Goal: Task Accomplishment & Management: Use online tool/utility

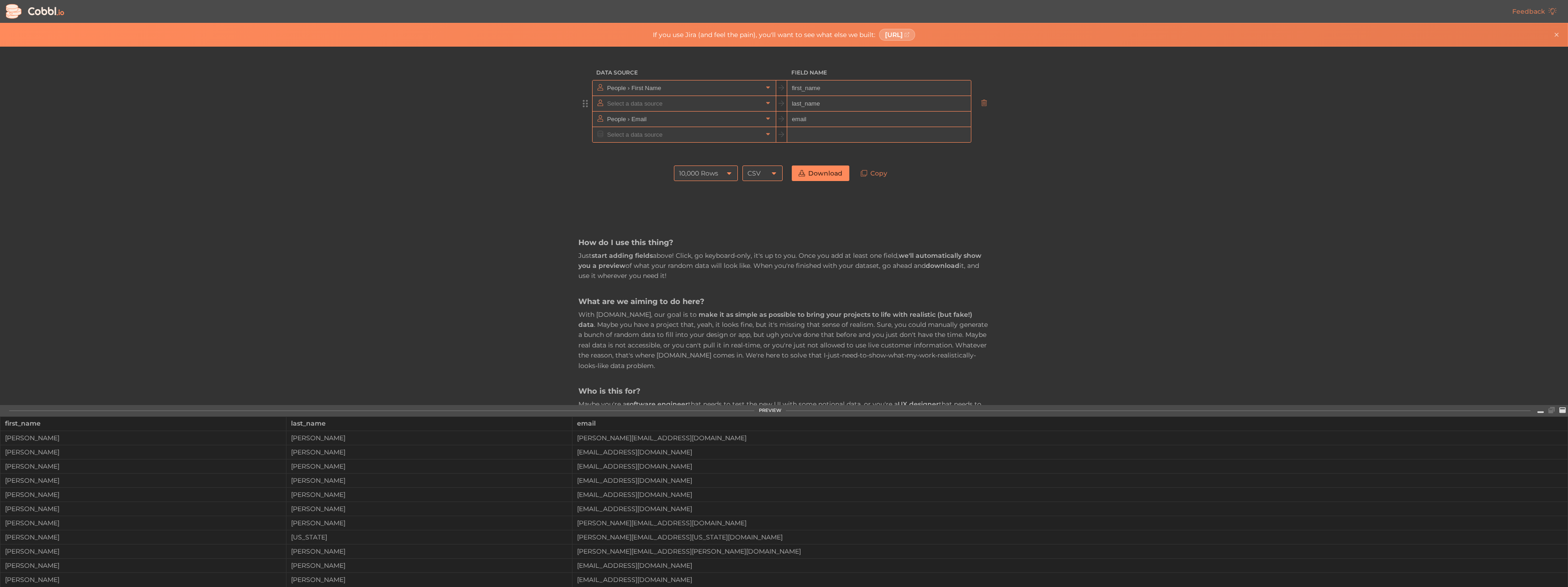
click at [684, 96] on input "text" at bounding box center [684, 104] width 158 height 15
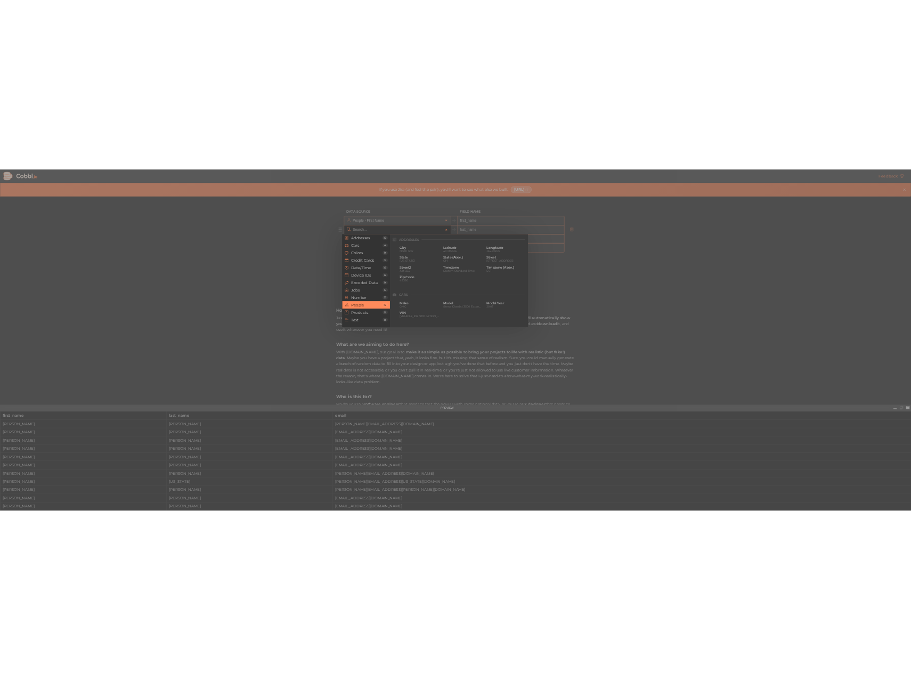
scroll to position [820, 0]
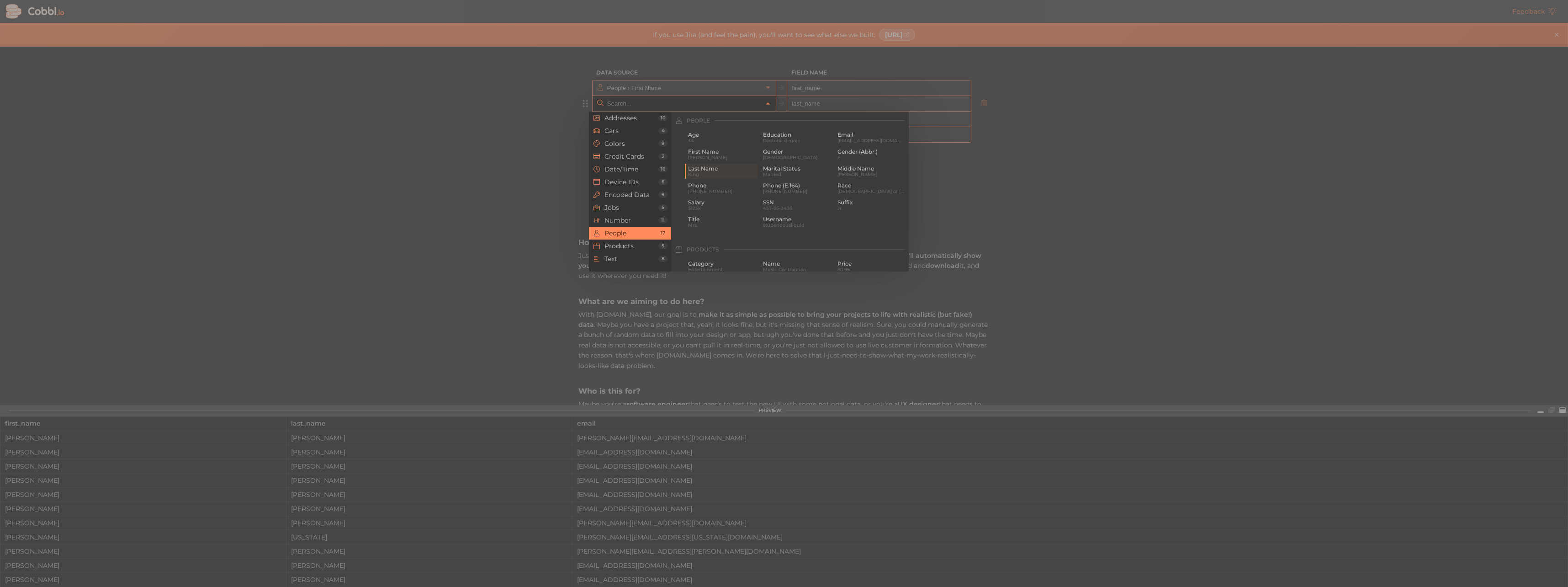
click at [1139, 83] on div at bounding box center [784, 294] width 1568 height 587
type input "People › Last Name"
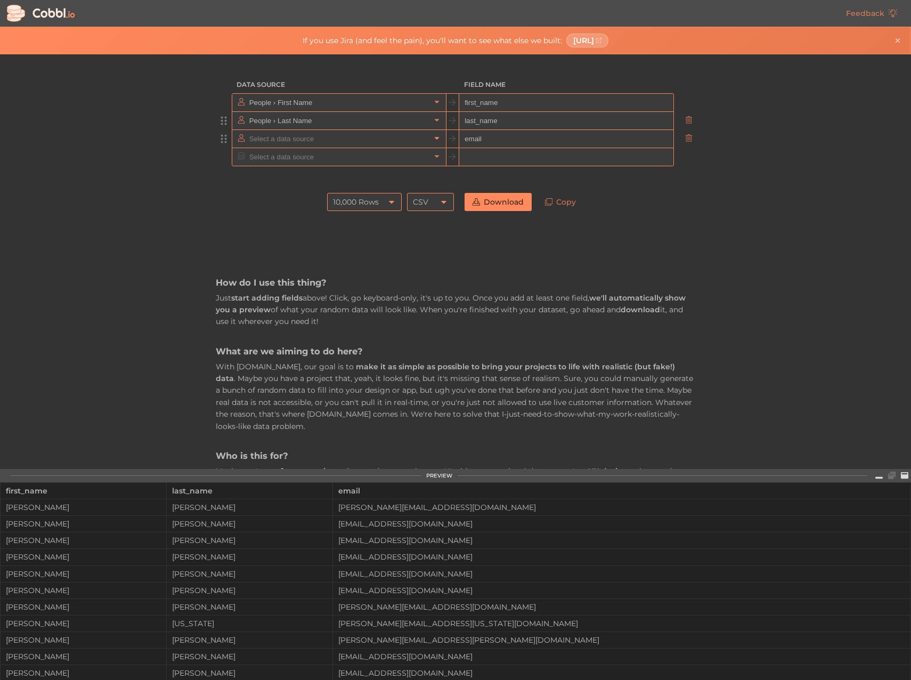
click at [438, 137] on link at bounding box center [436, 138] width 13 height 11
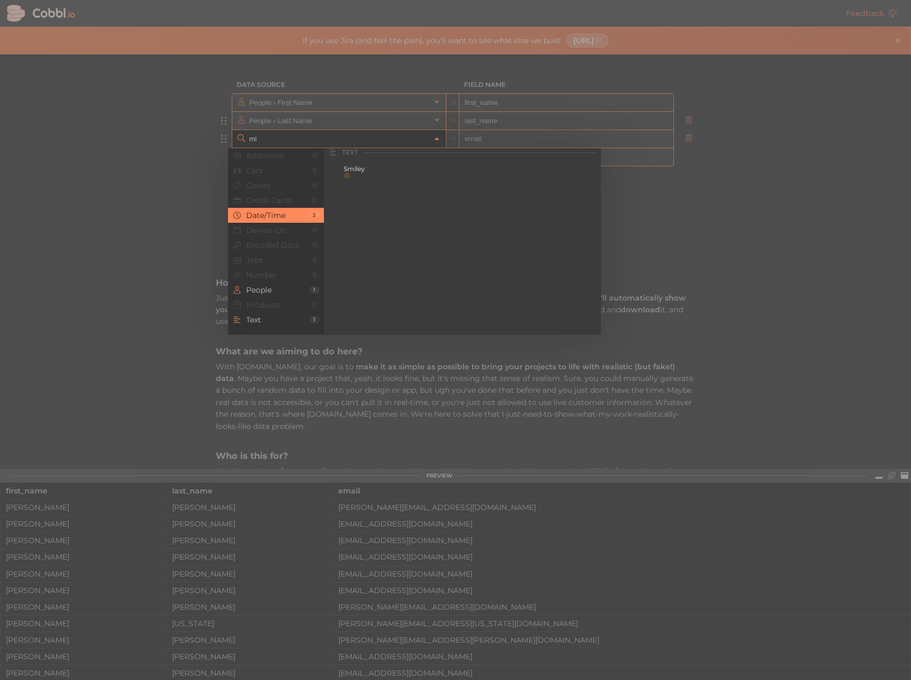
scroll to position [0, 0]
click at [348, 182] on span "[PERSON_NAME]" at bounding box center [383, 182] width 79 height 6
type input "People › Middle Name"
type input "middle_name"
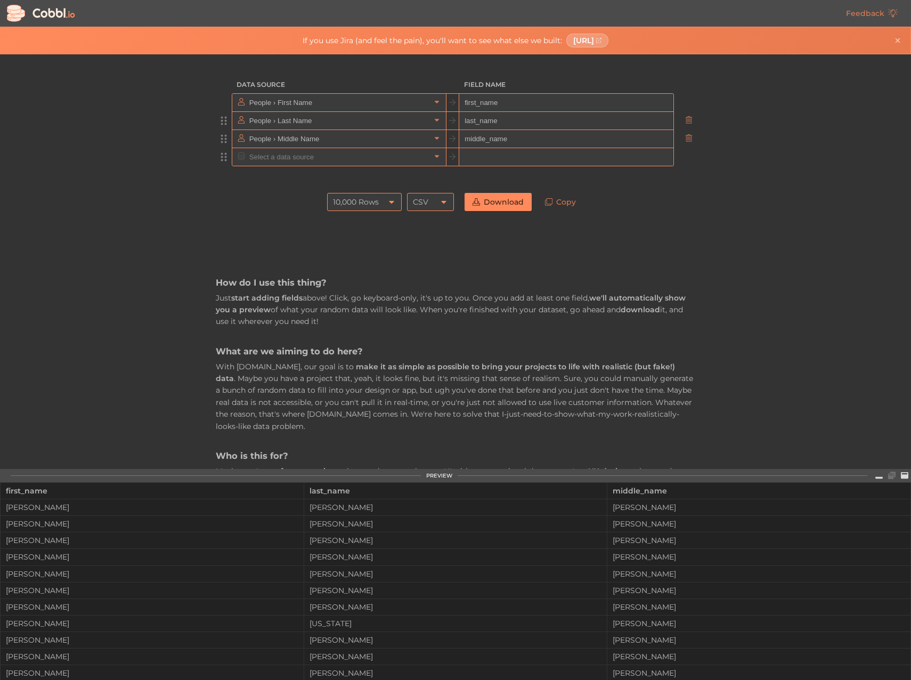
click at [328, 165] on input "text" at bounding box center [339, 157] width 184 height 18
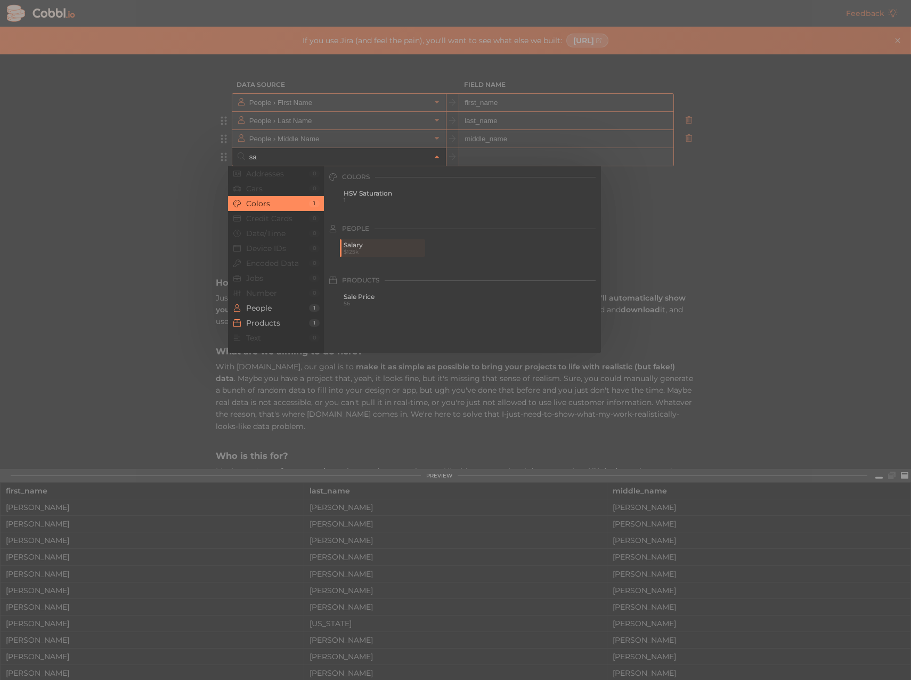
type input "s"
click at [359, 300] on span "Mrs." at bounding box center [383, 303] width 79 height 6
type input "People › Title"
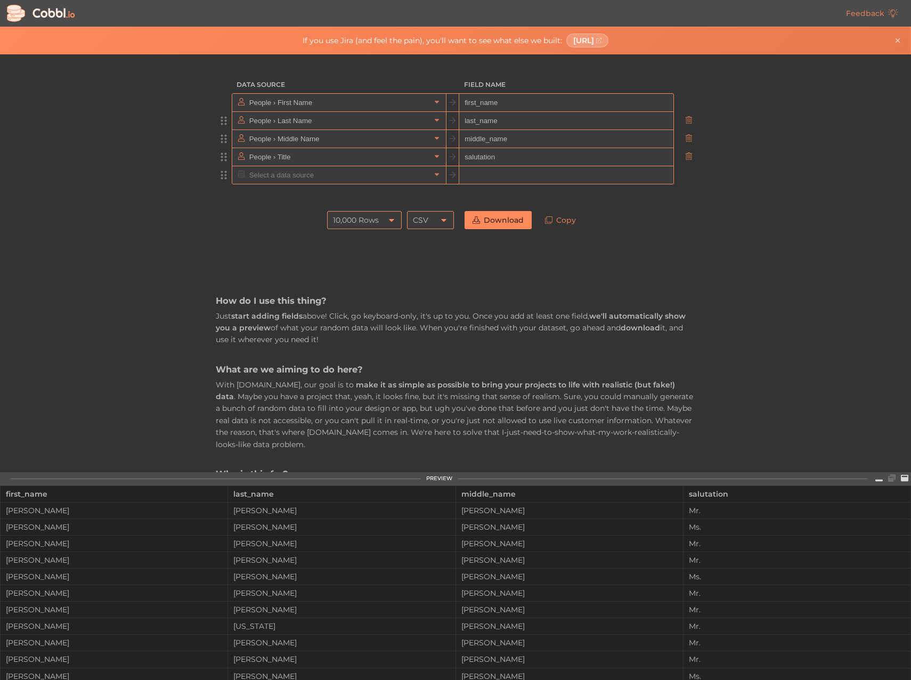
type input "salutation"
click at [394, 172] on input "text" at bounding box center [339, 175] width 184 height 18
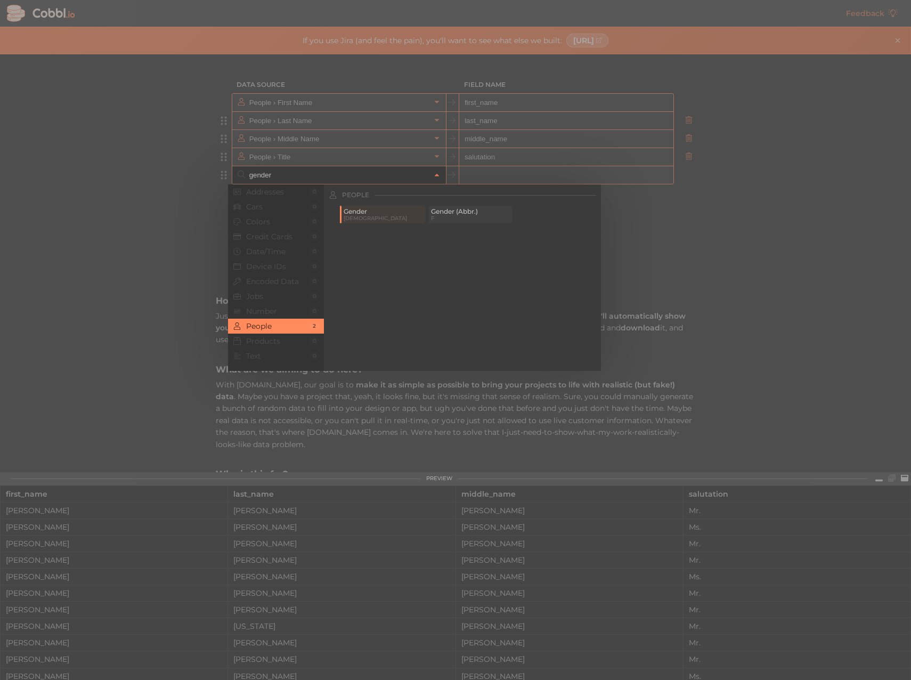
click at [433, 210] on span "Gender (Abbr.)" at bounding box center [470, 211] width 79 height 7
type input "People › Gender (Abbr.)"
type input "gender_abbr"
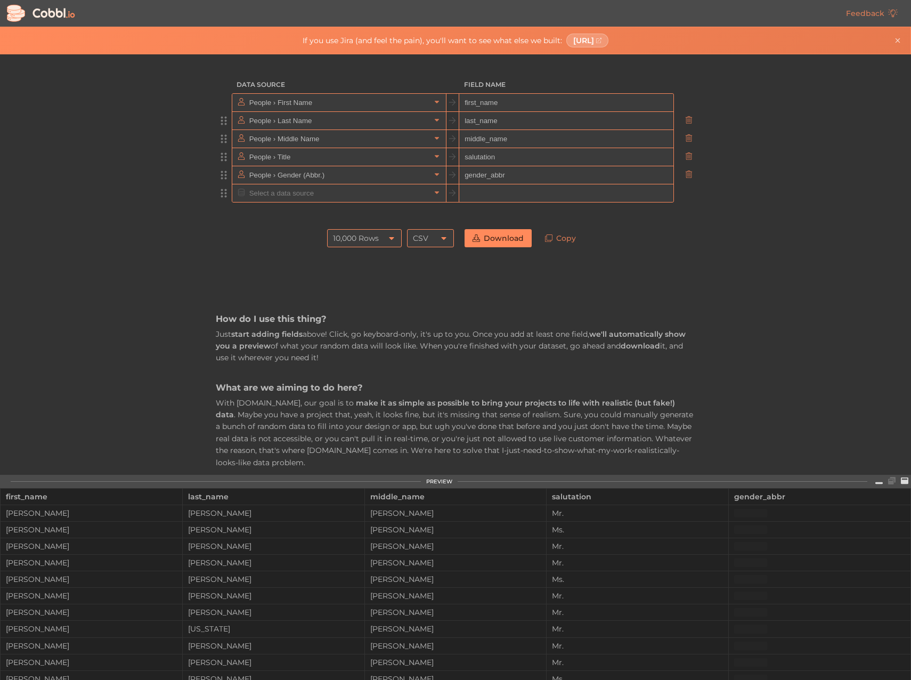
click at [356, 198] on input "text" at bounding box center [339, 193] width 184 height 18
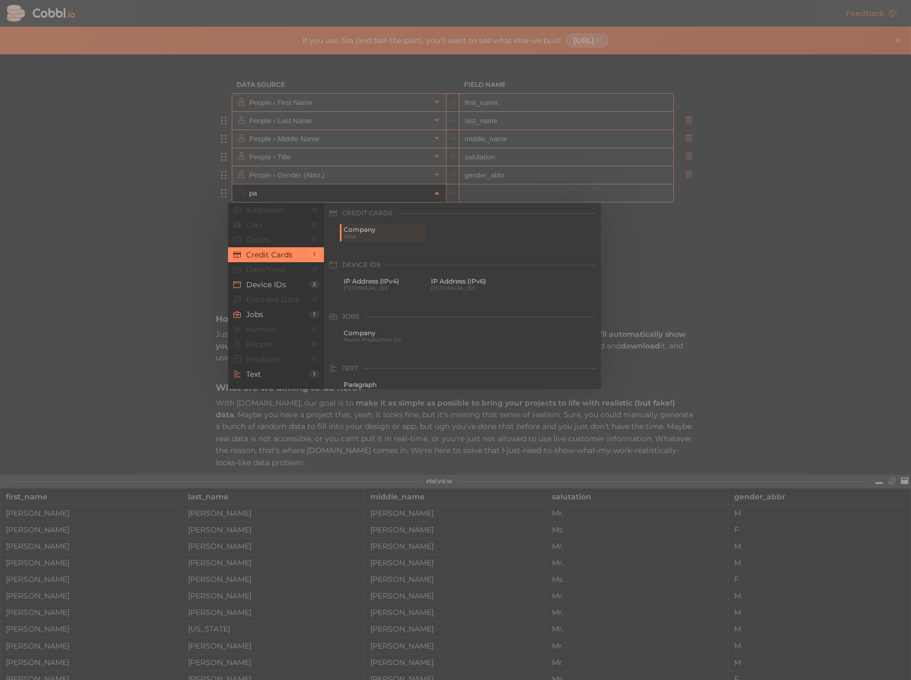
type input "p"
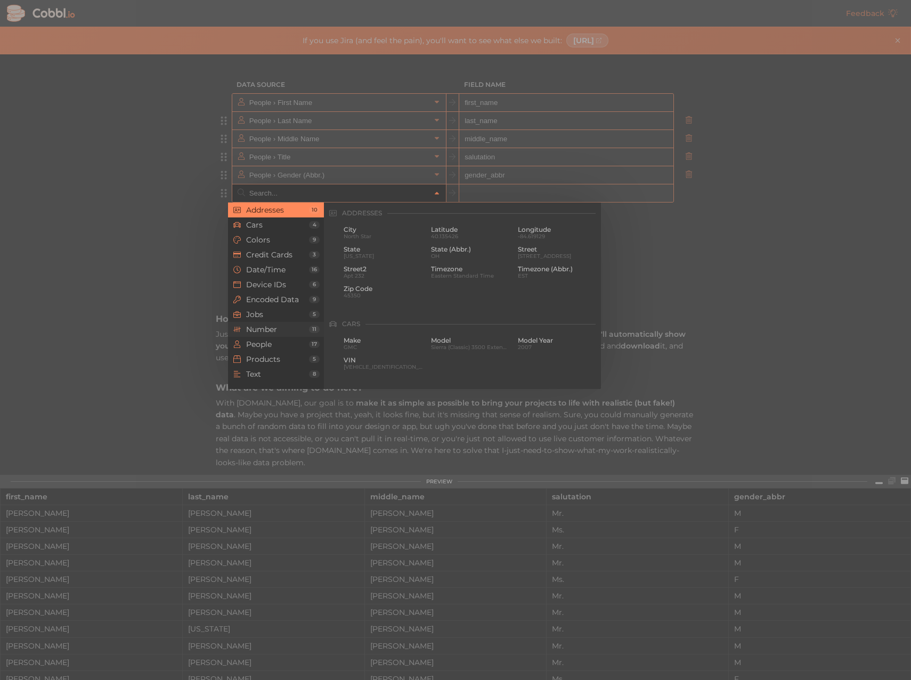
click at [274, 327] on span "Number" at bounding box center [277, 329] width 63 height 9
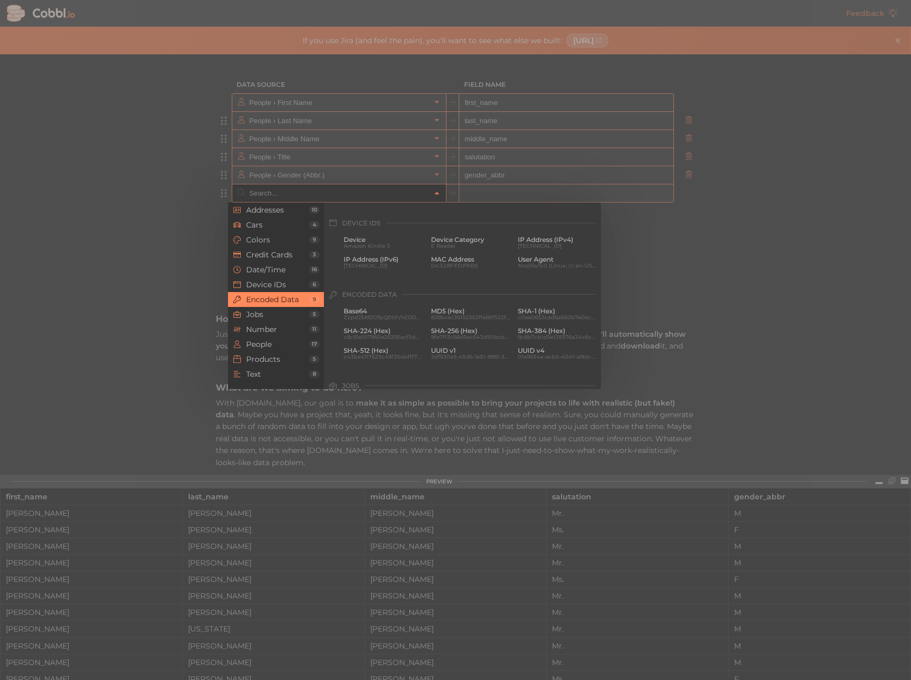
scroll to position [710, 0]
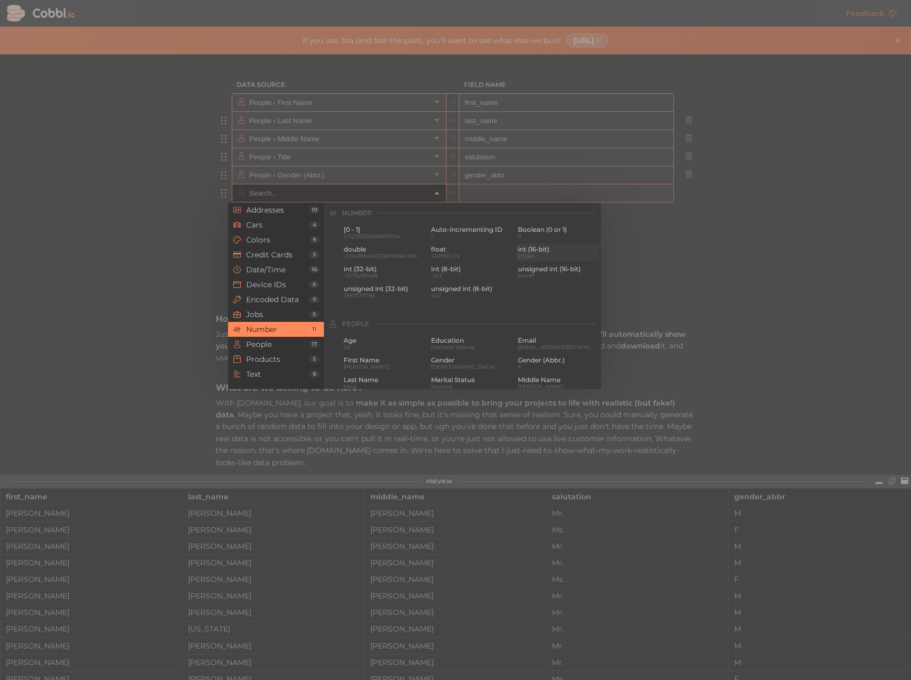
click at [544, 250] on span "int (16-bit)" at bounding box center [557, 249] width 79 height 7
type input "Number › int (16-bit)"
type input "int16"
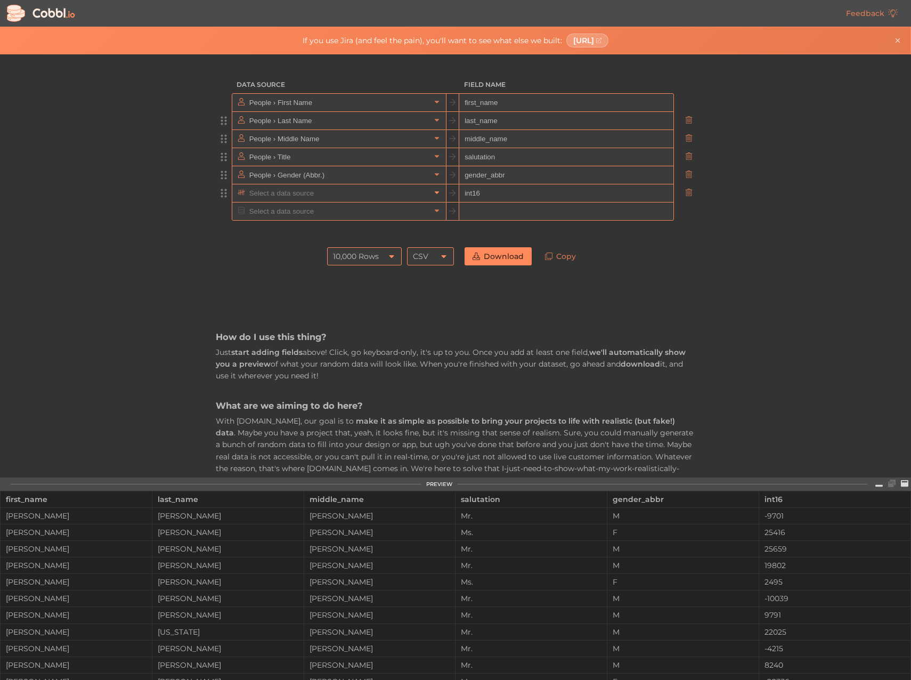
click at [433, 191] on icon at bounding box center [436, 192] width 7 height 7
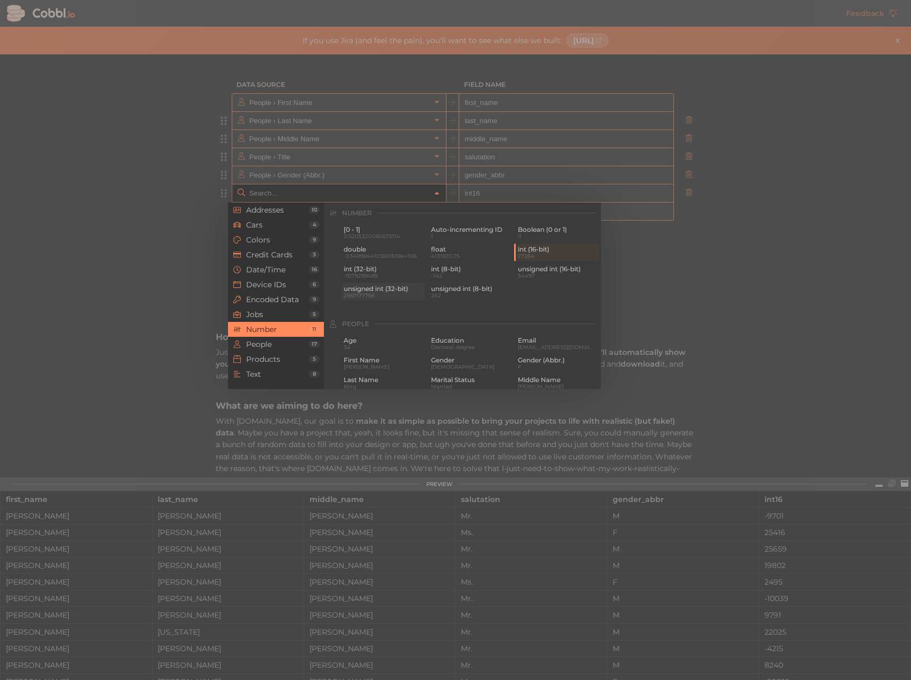
click at [399, 292] on span "2567177756" at bounding box center [383, 295] width 79 height 6
type input "Number › unsigned int (32-bit)"
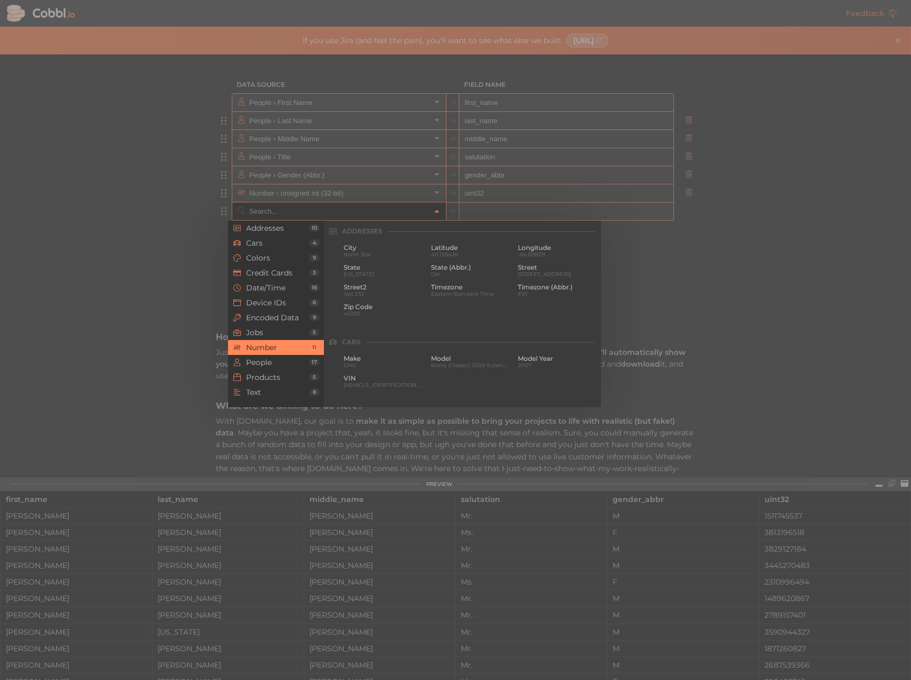
click at [300, 211] on input "text" at bounding box center [339, 211] width 184 height 18
click at [484, 192] on div at bounding box center [455, 340] width 911 height 680
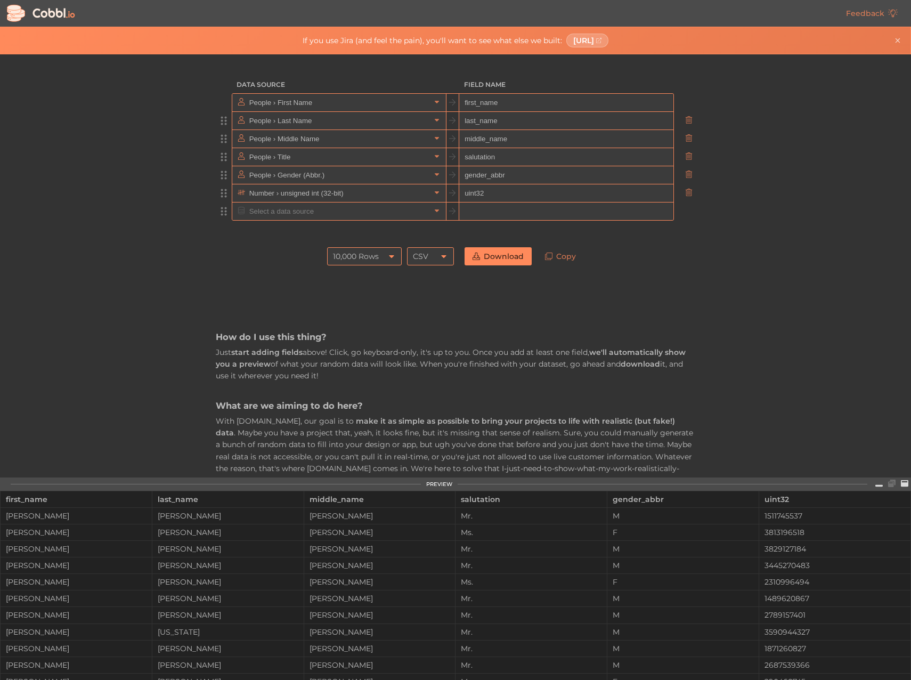
click at [481, 192] on input "uint32" at bounding box center [566, 193] width 214 height 18
type input "u"
type input "passport_number"
click at [425, 206] on input "text" at bounding box center [339, 211] width 184 height 18
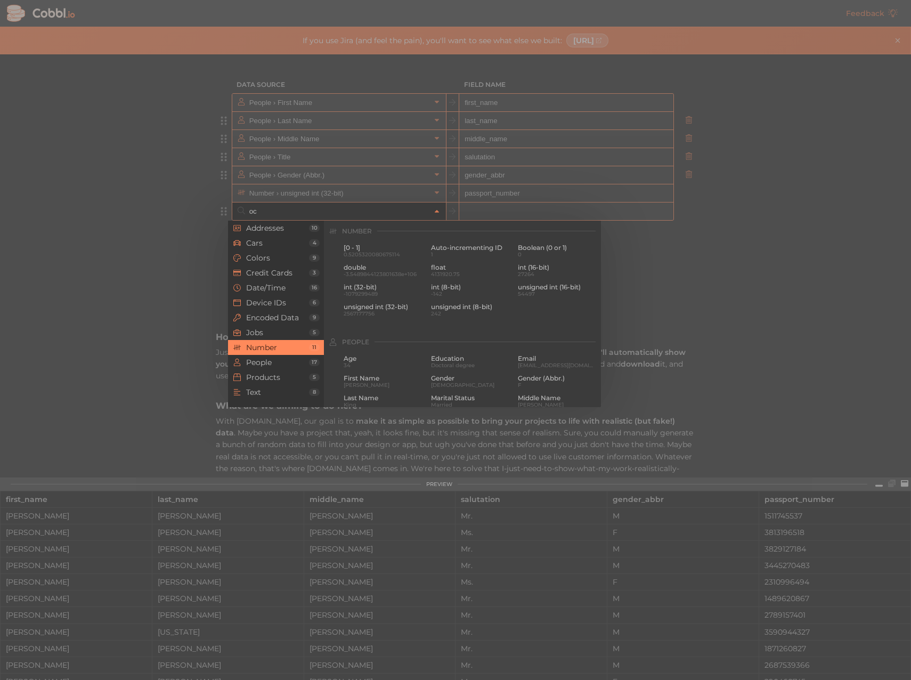
scroll to position [0, 0]
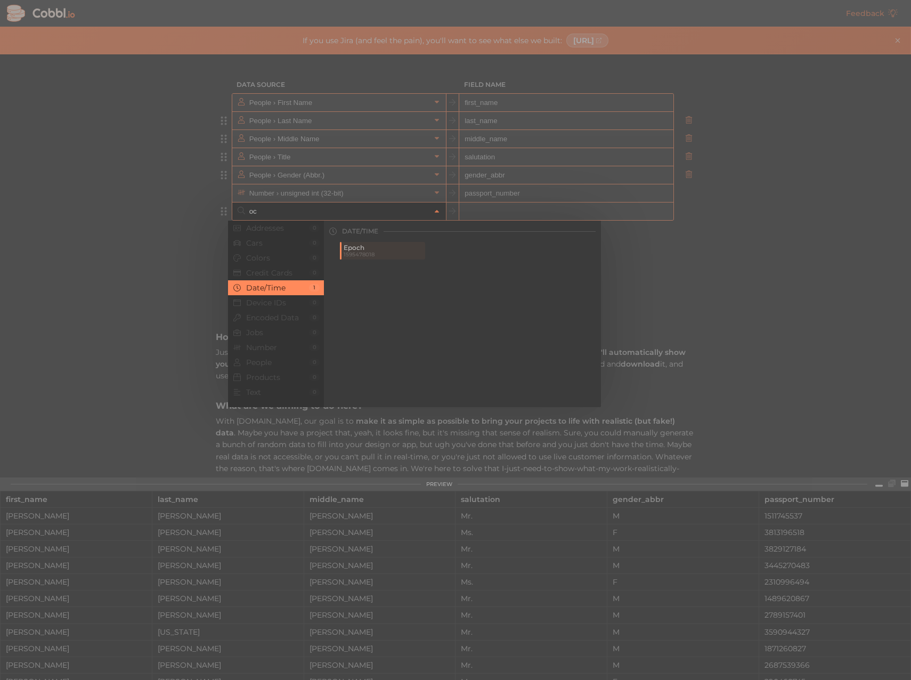
type input "o"
click at [382, 268] on span "Title" at bounding box center [383, 267] width 79 height 7
type input "Jobs › Title"
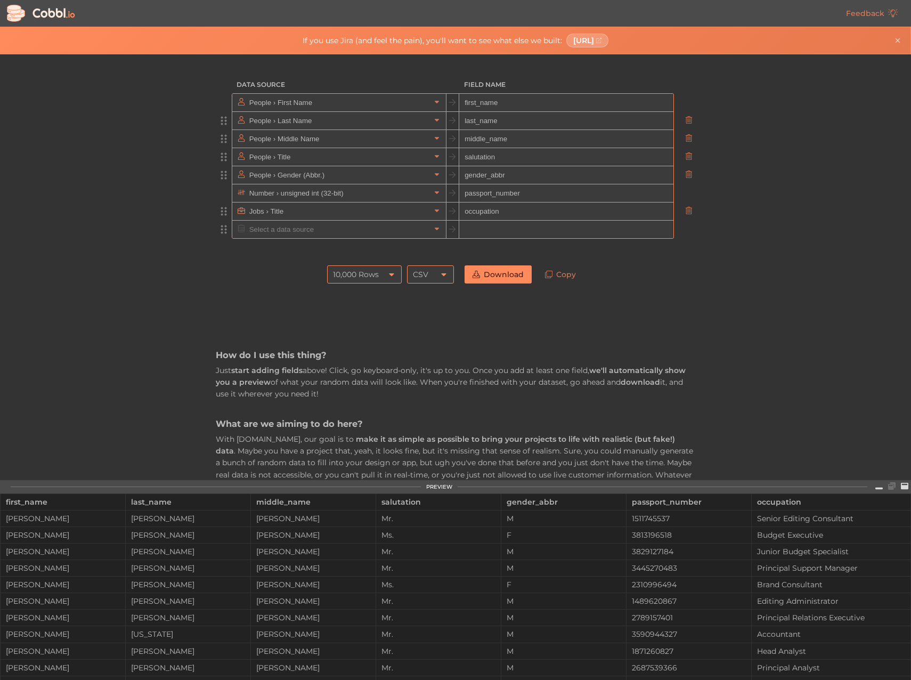
type input "occupation"
click at [304, 229] on input "text" at bounding box center [339, 230] width 184 height 18
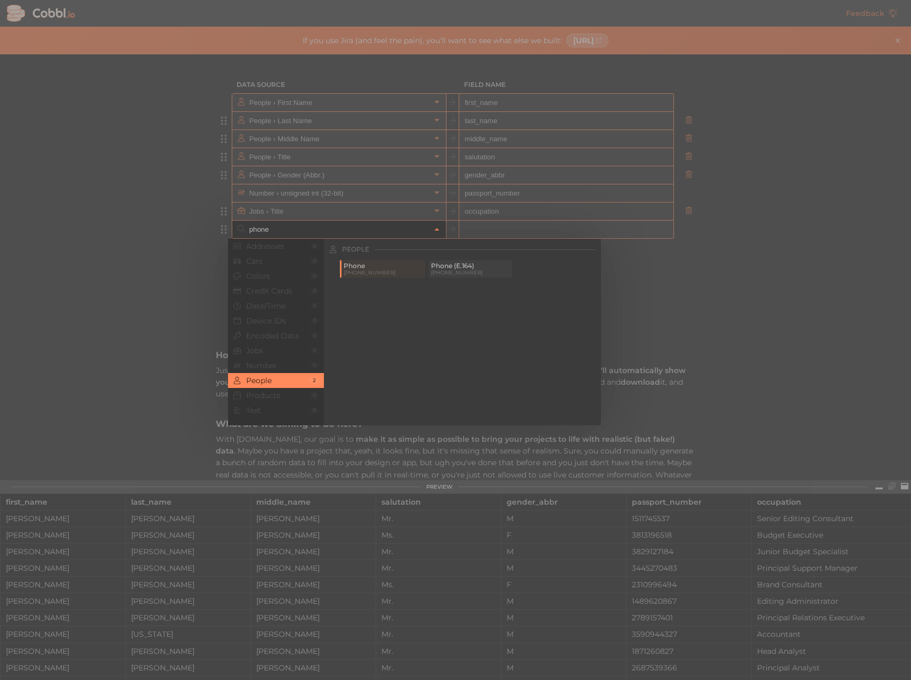
click at [444, 262] on span "Phone (E.164)" at bounding box center [470, 265] width 79 height 7
type input "People › Phone (E.164)"
type input "phone_e_164"
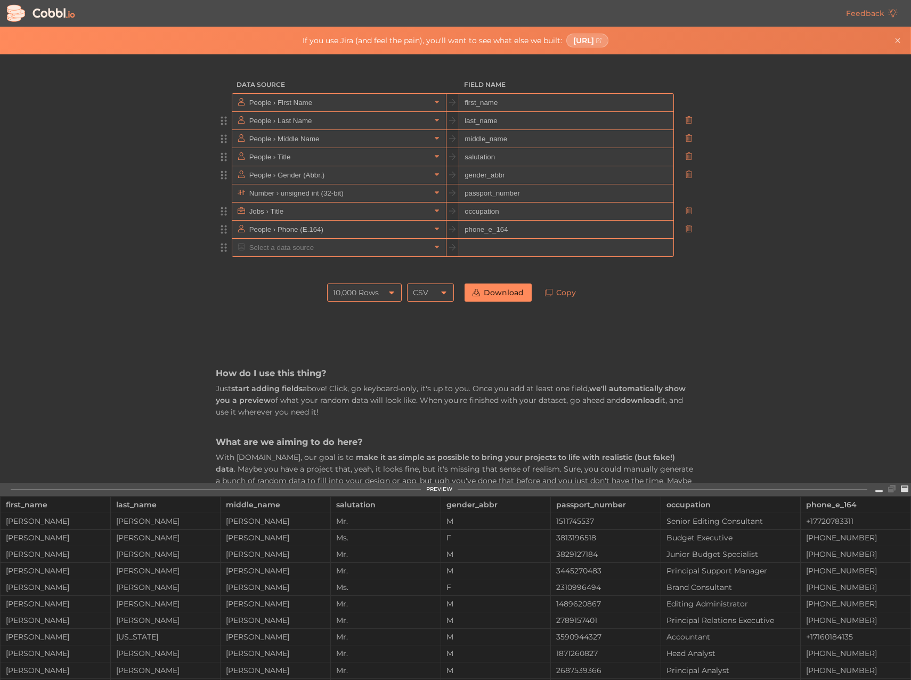
click at [388, 250] on input "text" at bounding box center [339, 248] width 184 height 18
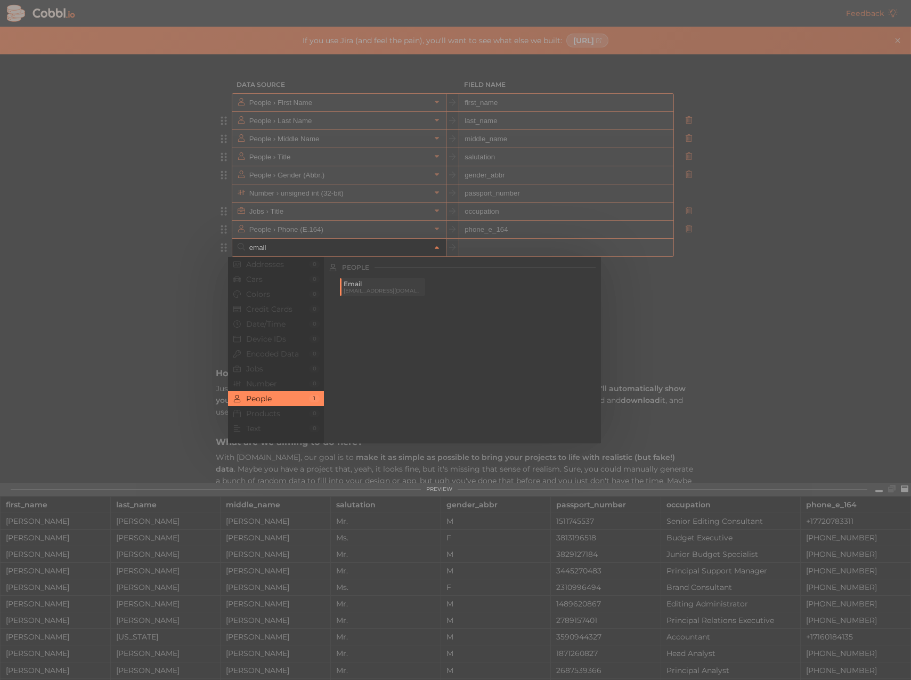
click at [382, 286] on span "Email" at bounding box center [383, 283] width 79 height 7
type input "People › Email"
type input "email"
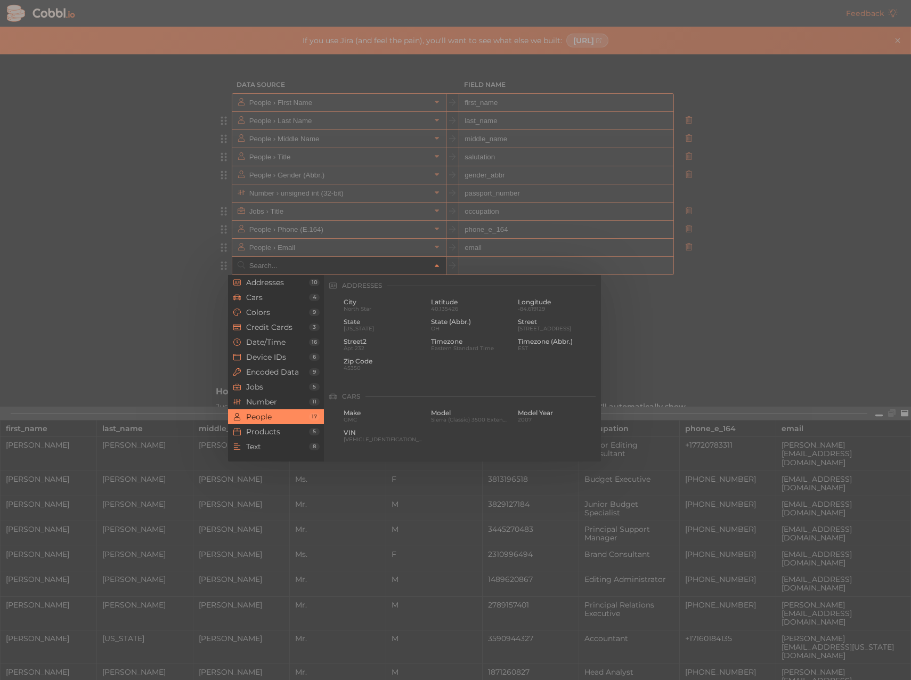
click at [360, 268] on input "text" at bounding box center [339, 266] width 184 height 18
click at [78, 262] on div at bounding box center [455, 340] width 911 height 680
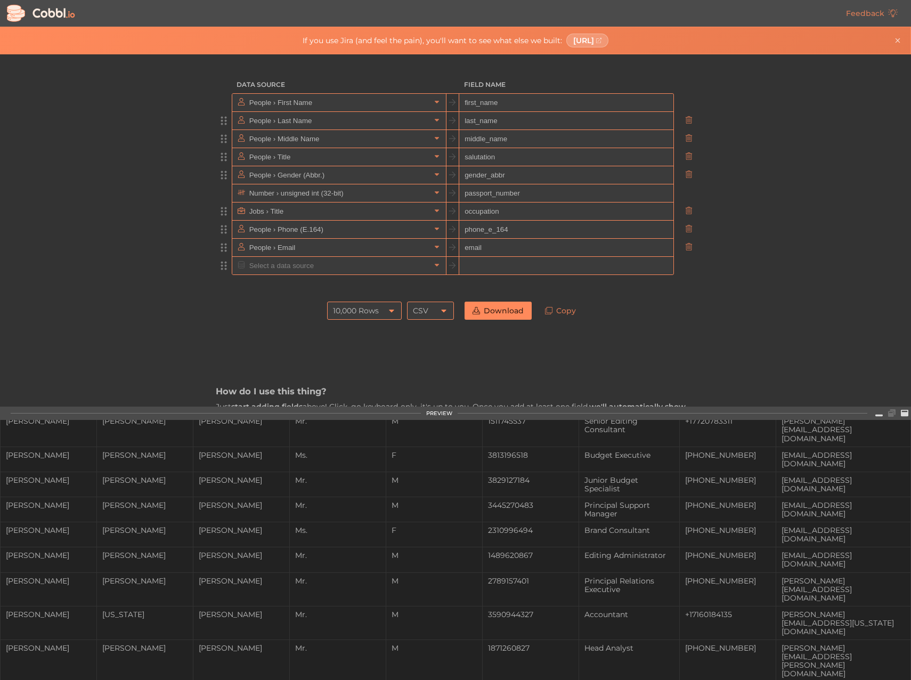
scroll to position [0, 0]
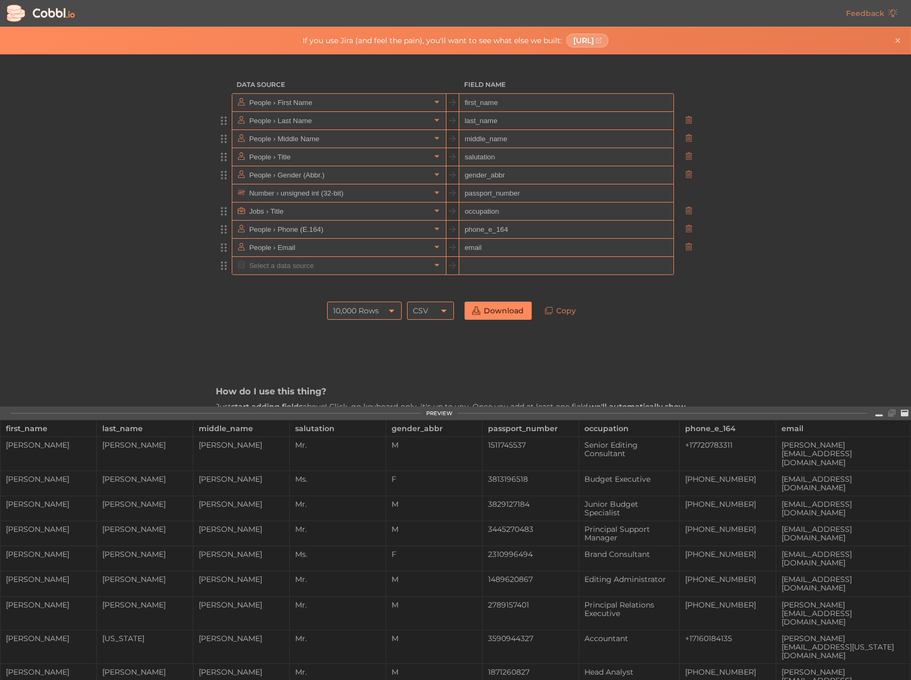
click at [493, 307] on link "Download" at bounding box center [497, 310] width 67 height 18
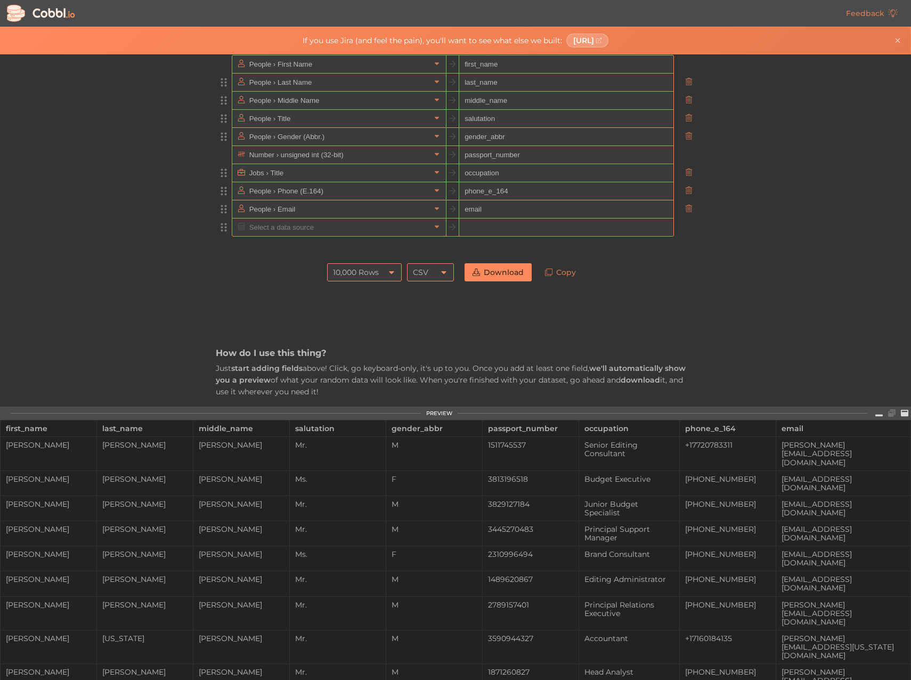
scroll to position [53, 0]
